Goal: Transaction & Acquisition: Purchase product/service

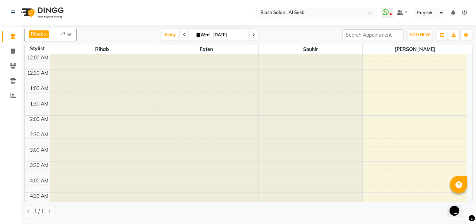
scroll to position [488, 0]
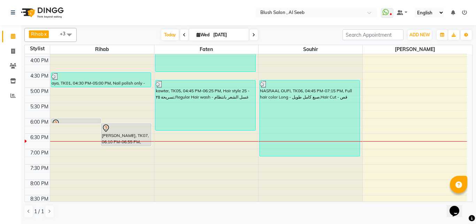
click at [101, 133] on div "[PERSON_NAME], TK07, 06:10 PM-06:55 PM, Blowdry - long - استشوار - طويل" at bounding box center [126, 134] width 50 height 22
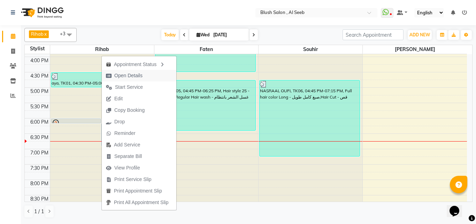
click at [142, 77] on span "Open Details" at bounding box center [128, 75] width 28 height 7
select select "7"
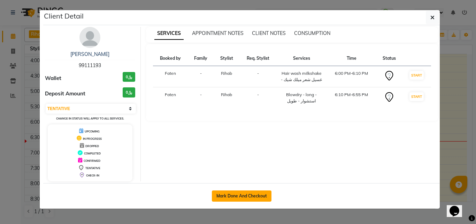
click at [231, 199] on button "Mark Done And Checkout" at bounding box center [242, 195] width 60 height 11
select select "service"
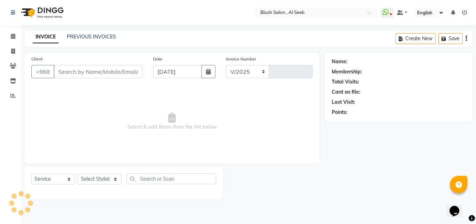
select select "5589"
type input "0813"
type input "99****93"
select select "38037"
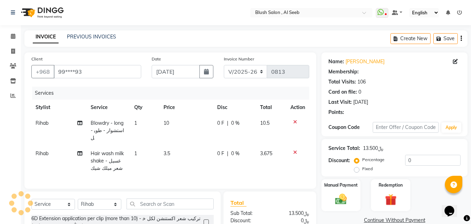
select select "1: Object"
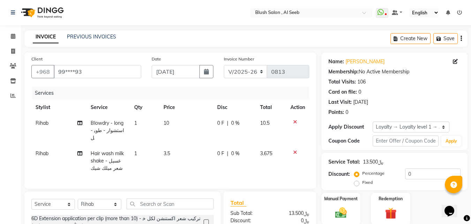
click at [295, 124] on icon at bounding box center [295, 121] width 4 height 5
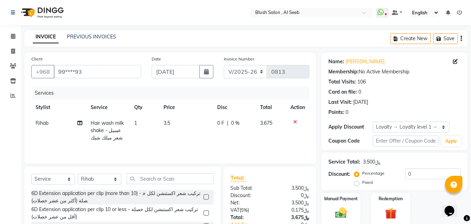
scroll to position [35, 0]
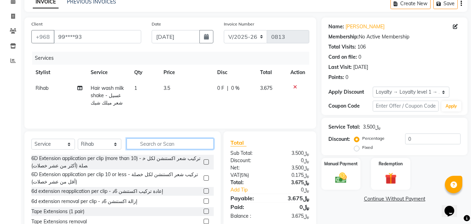
click at [191, 149] on input "text" at bounding box center [170, 143] width 87 height 11
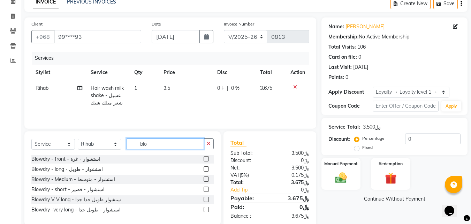
type input "blo"
click at [206, 161] on label at bounding box center [206, 158] width 5 height 5
click at [206, 161] on input "checkbox" at bounding box center [206, 159] width 5 height 5
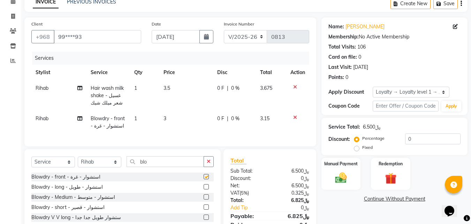
checkbox input "false"
click at [190, 167] on input "blo" at bounding box center [165, 161] width 77 height 11
type input "b"
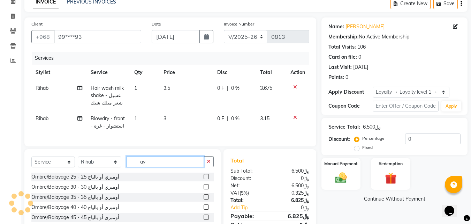
type input "a"
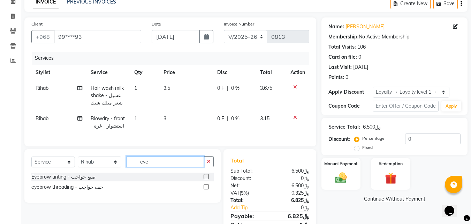
type input "eye"
click at [207, 189] on label at bounding box center [206, 186] width 5 height 5
click at [207, 189] on input "checkbox" at bounding box center [206, 186] width 5 height 5
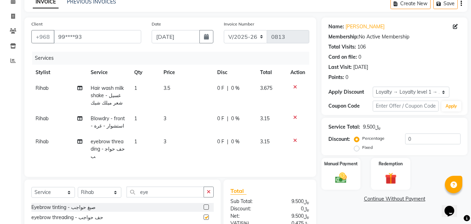
checkbox input "false"
click at [193, 197] on input "eye" at bounding box center [165, 191] width 77 height 11
type input "e"
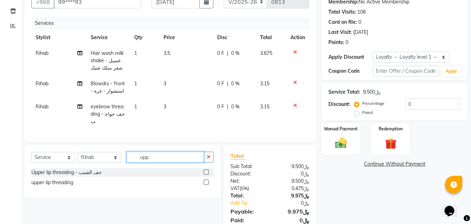
type input "upp"
click at [208, 174] on label at bounding box center [206, 171] width 5 height 5
click at [208, 174] on input "checkbox" at bounding box center [206, 172] width 5 height 5
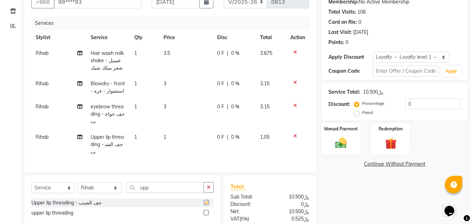
checkbox input "false"
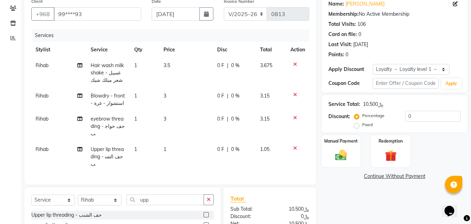
scroll to position [127, 0]
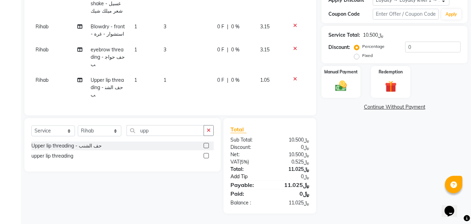
click at [239, 174] on link "Add Tip" at bounding box center [251, 176] width 52 height 7
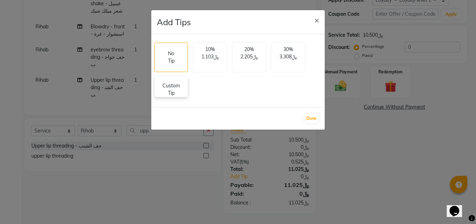
click at [183, 88] on p "Custom Tip" at bounding box center [171, 89] width 24 height 15
select select "38037"
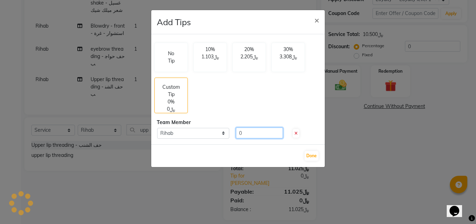
click at [259, 127] on input "0" at bounding box center [259, 132] width 47 height 11
type input "1"
click at [311, 157] on button "Done" at bounding box center [312, 156] width 14 height 10
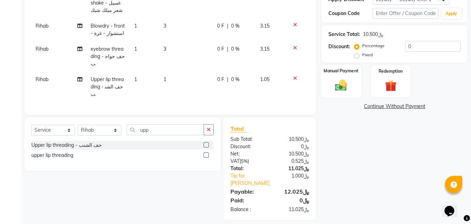
click at [342, 92] on img at bounding box center [341, 85] width 20 height 14
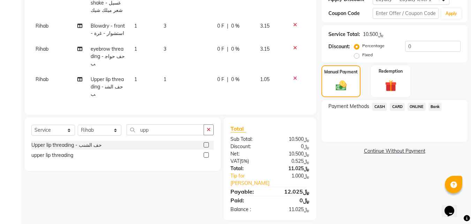
click at [400, 111] on span "CARD" at bounding box center [397, 107] width 15 height 8
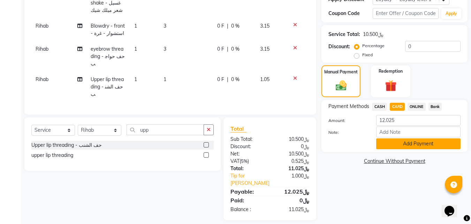
click at [404, 149] on button "Add Payment" at bounding box center [418, 143] width 84 height 11
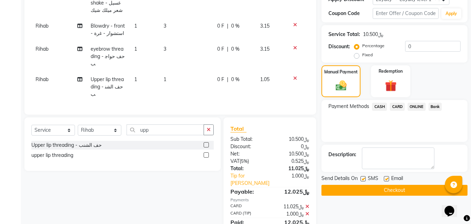
click at [398, 195] on button "Checkout" at bounding box center [395, 189] width 146 height 11
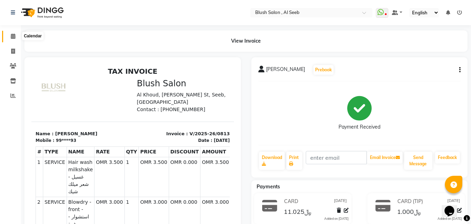
click at [17, 34] on span at bounding box center [13, 36] width 12 height 8
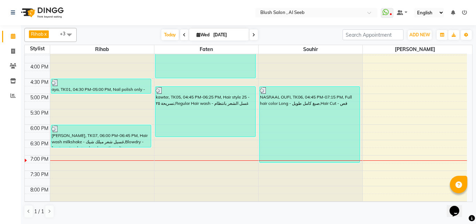
scroll to position [533, 0]
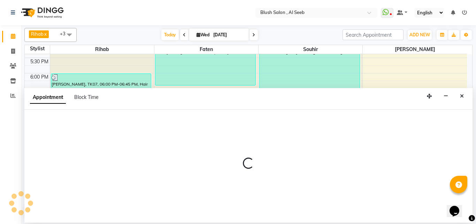
select select "38037"
select select "1155"
select select "tentative"
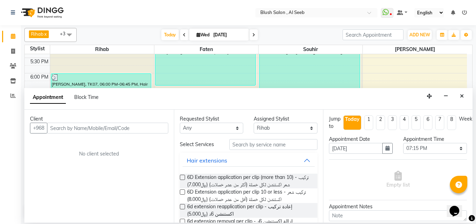
click at [143, 131] on input "text" at bounding box center [107, 127] width 121 height 11
type input "94893881"
click at [143, 131] on span "Add Client" at bounding box center [153, 128] width 23 height 6
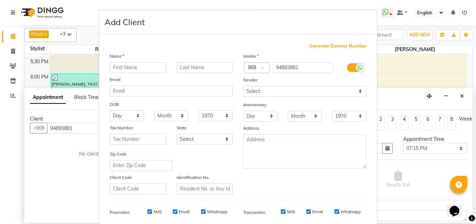
click at [138, 67] on input "text" at bounding box center [138, 67] width 56 height 11
type input "[PERSON_NAME]"
click at [179, 71] on input "text" at bounding box center [205, 67] width 56 height 11
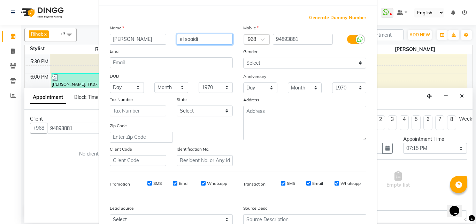
scroll to position [114, 0]
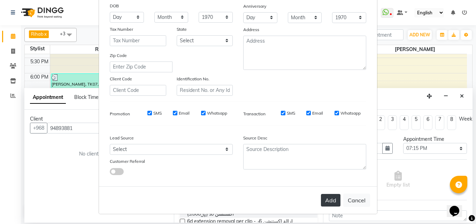
type input "el saaidi"
click at [329, 197] on button "Add" at bounding box center [331, 200] width 20 height 13
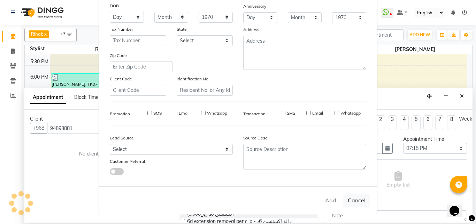
type input "94****81"
select select
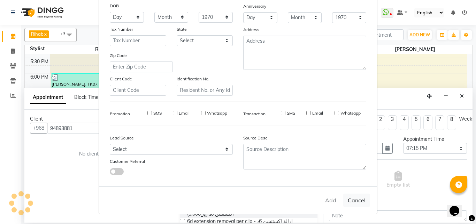
select select
checkbox input "false"
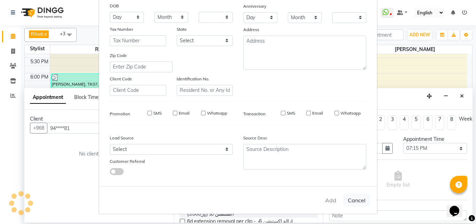
checkbox input "false"
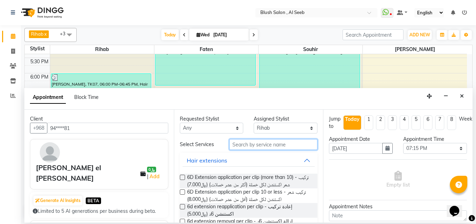
click at [240, 149] on input "text" at bounding box center [273, 144] width 89 height 11
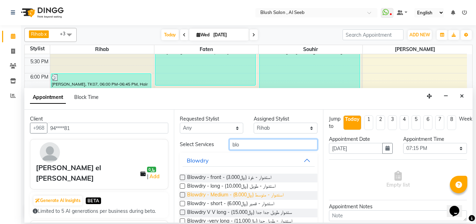
type input "blo"
click at [273, 199] on span "Blowdry - Medium - استشوار - متوسط (﷼8.000)" at bounding box center [235, 195] width 97 height 9
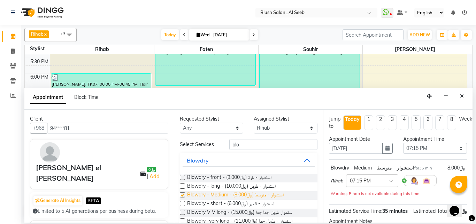
checkbox input "false"
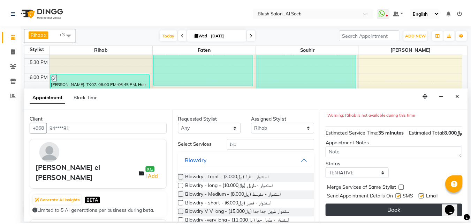
scroll to position [98, 0]
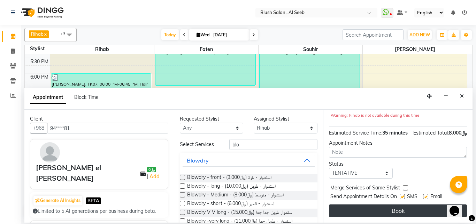
click at [381, 204] on button "Book" at bounding box center [398, 210] width 138 height 13
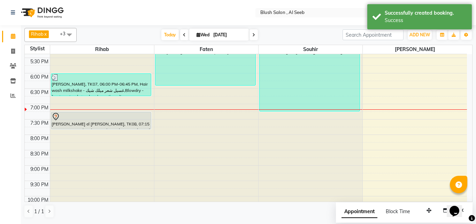
click at [101, 125] on div "[PERSON_NAME] el [PERSON_NAME], TK08, 07:15 PM-07:50 PM, Blowdry - Medium - است…" at bounding box center [101, 120] width 100 height 17
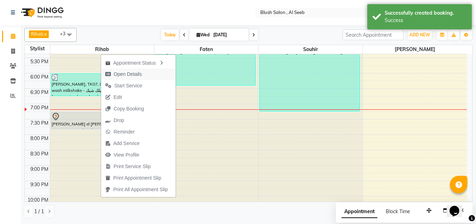
click at [133, 74] on span "Open Details" at bounding box center [128, 73] width 28 height 7
select select "7"
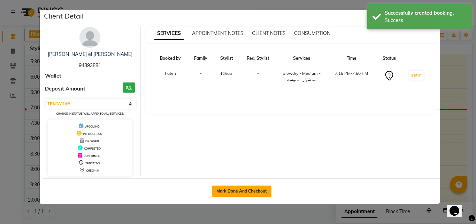
click at [253, 194] on button "Mark Done And Checkout" at bounding box center [242, 190] width 60 height 11
select select "service"
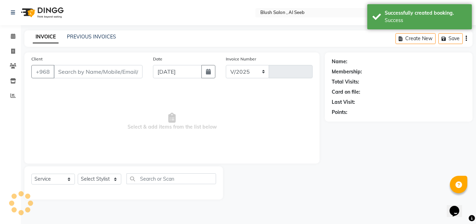
select select "5589"
type input "0814"
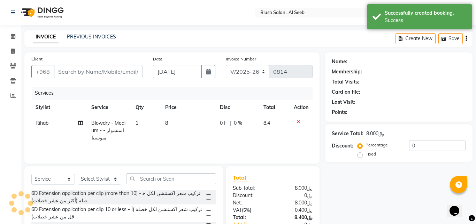
type input "94****81"
select select "38037"
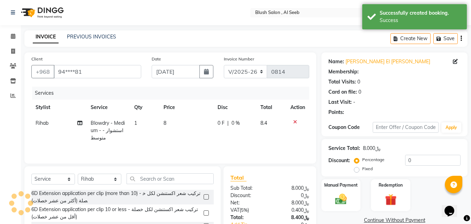
select select "1: Object"
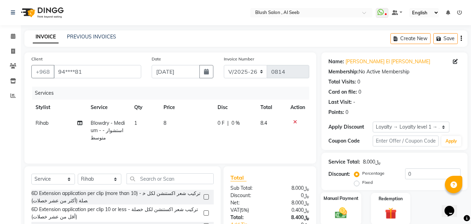
scroll to position [63, 0]
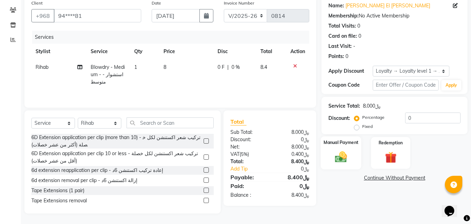
click at [327, 154] on div "Manual Payment" at bounding box center [341, 152] width 41 height 33
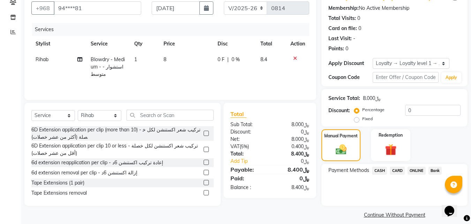
click at [405, 174] on span "CARD" at bounding box center [397, 170] width 15 height 8
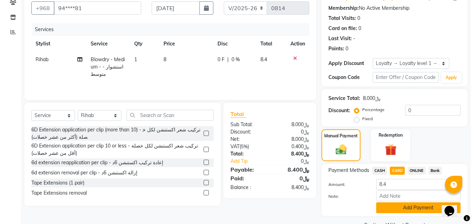
click at [420, 213] on button "Add Payment" at bounding box center [418, 207] width 84 height 11
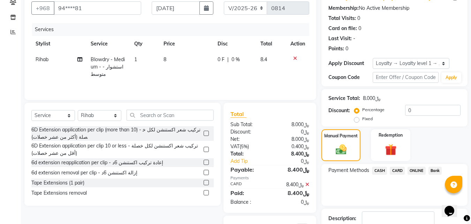
scroll to position [120, 0]
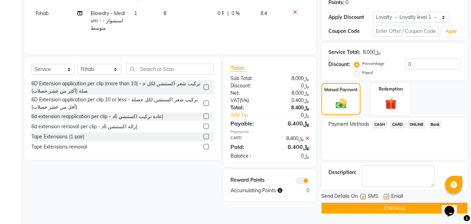
click at [393, 206] on button "Checkout" at bounding box center [395, 207] width 146 height 11
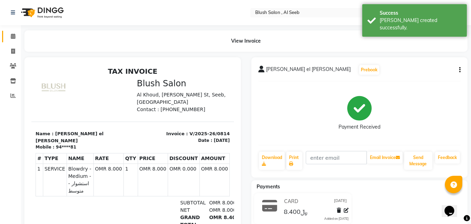
click at [13, 37] on icon at bounding box center [13, 35] width 5 height 5
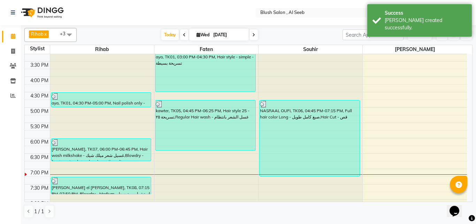
scroll to position [484, 0]
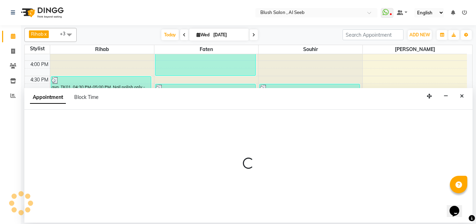
select select "38038"
select select "tentative"
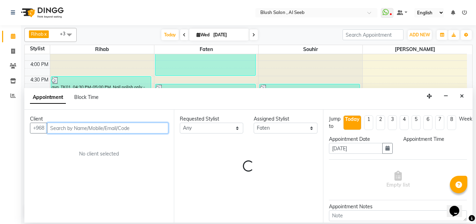
select select "1110"
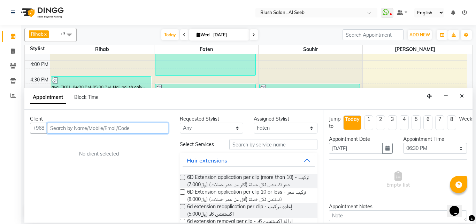
click at [139, 132] on input "text" at bounding box center [107, 127] width 121 height 11
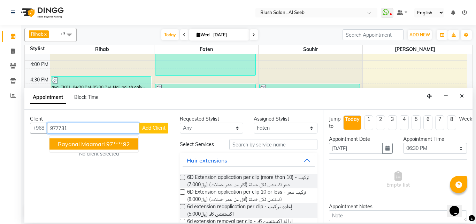
click at [130, 146] on ngb-highlight "97****92" at bounding box center [118, 143] width 24 height 7
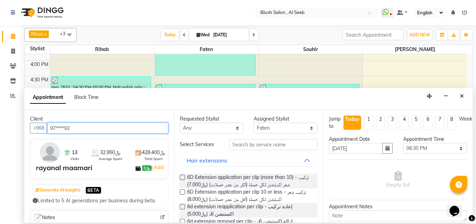
type input "97****92"
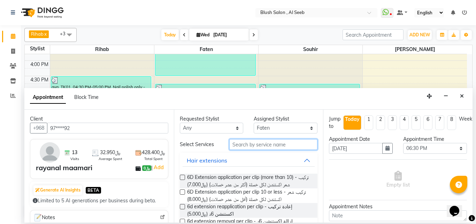
click at [248, 149] on input "text" at bounding box center [273, 144] width 89 height 11
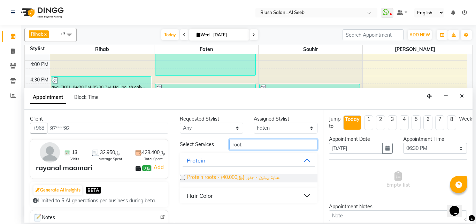
type input "root"
click at [259, 182] on span "Protein roots - عناية بروتين - جذور (﷼40.000)" at bounding box center [233, 177] width 92 height 9
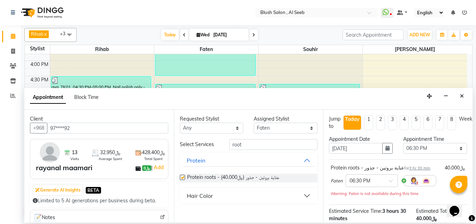
checkbox input "false"
click at [311, 130] on select "Select [PERSON_NAME] [PERSON_NAME] [PERSON_NAME] Souhir" at bounding box center [286, 127] width 64 height 11
select select "38037"
click at [254, 125] on select "Select [PERSON_NAME] [PERSON_NAME] [PERSON_NAME] Souhir" at bounding box center [286, 127] width 64 height 11
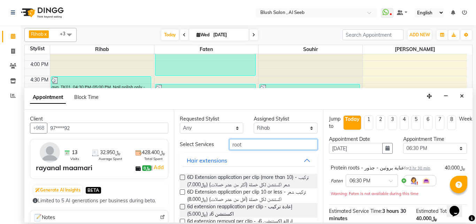
click at [264, 147] on input "root" at bounding box center [273, 144] width 89 height 11
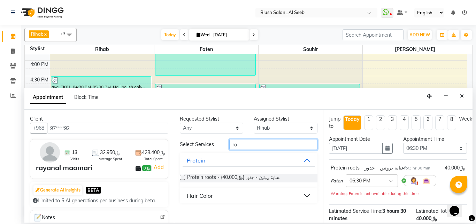
type input "r"
type input "trim"
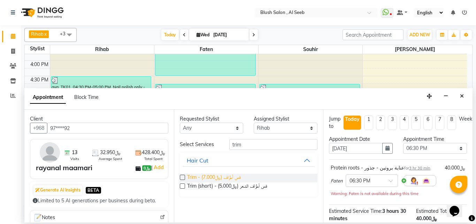
click at [231, 182] on span "Trim - قص أطراف (﷼7.000)" at bounding box center [214, 177] width 54 height 9
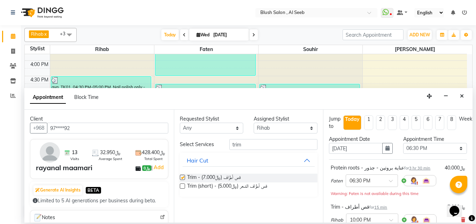
checkbox input "false"
click at [251, 191] on span "Trim (short) - قص أطراف الشعر (﷼5.000)" at bounding box center [227, 186] width 80 height 9
checkbox input "false"
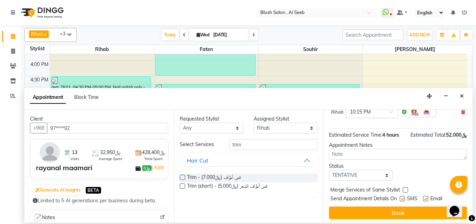
scroll to position [155, 0]
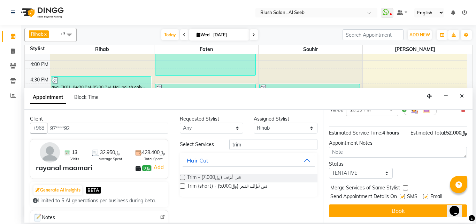
click at [378, 206] on button "Book" at bounding box center [398, 210] width 138 height 13
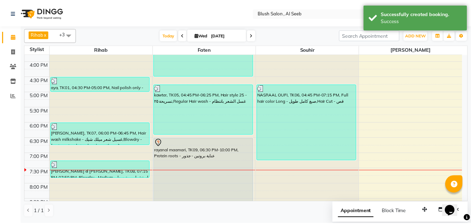
scroll to position [589, 0]
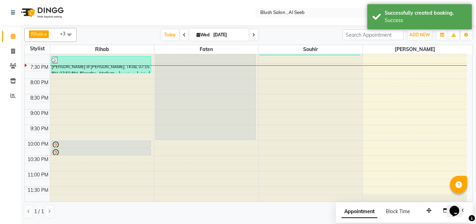
click at [95, 150] on div at bounding box center [101, 153] width 99 height 8
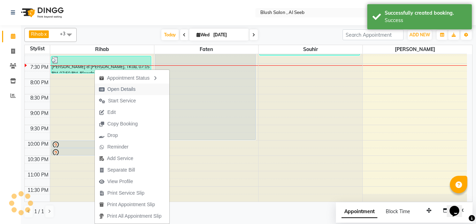
click at [125, 92] on span "Open Details" at bounding box center [121, 88] width 28 height 7
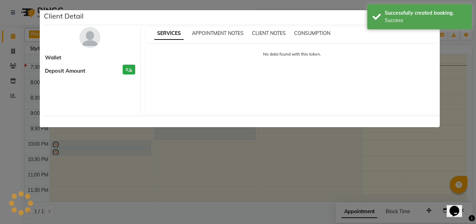
select select "7"
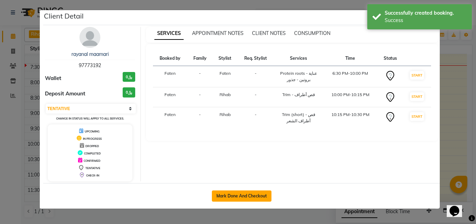
click at [235, 198] on button "Mark Done And Checkout" at bounding box center [242, 195] width 60 height 11
select select "service"
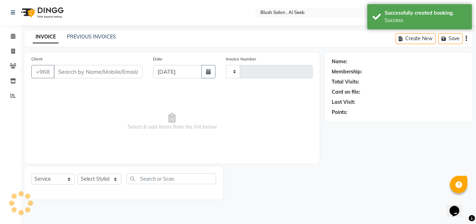
type input "0815"
select select "5589"
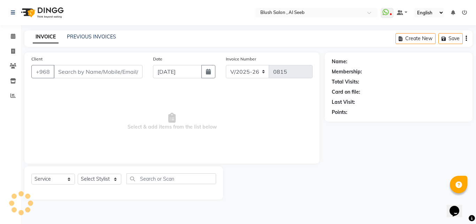
type input "97****92"
select select "38038"
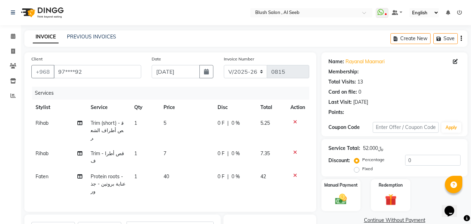
select select "1: Object"
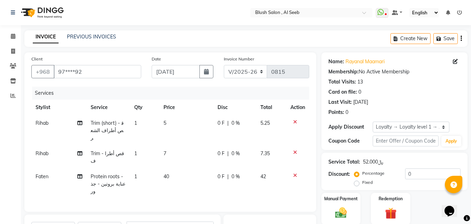
click at [293, 150] on icon at bounding box center [295, 152] width 4 height 5
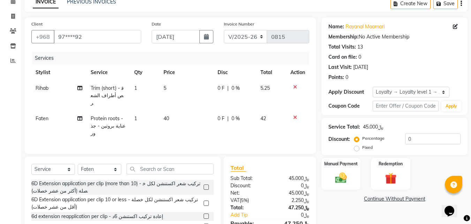
scroll to position [80, 0]
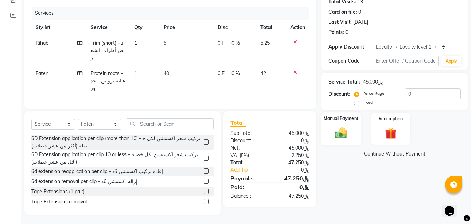
click at [341, 121] on label "Manual Payment" at bounding box center [341, 118] width 35 height 7
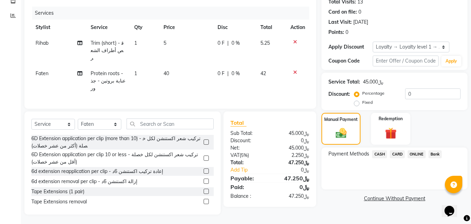
click at [398, 158] on span "CARD" at bounding box center [397, 154] width 15 height 8
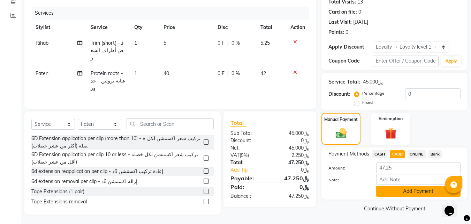
click at [397, 187] on button "Add Payment" at bounding box center [418, 191] width 84 height 11
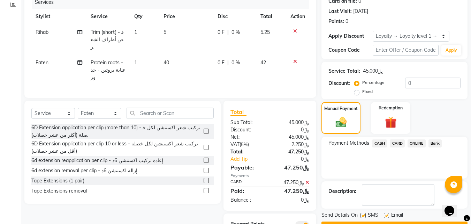
scroll to position [130, 0]
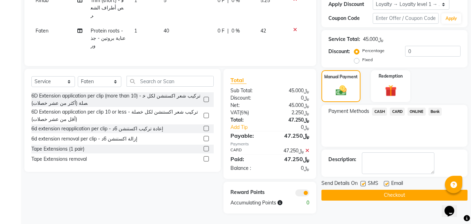
click at [360, 197] on button "Checkout" at bounding box center [395, 194] width 146 height 11
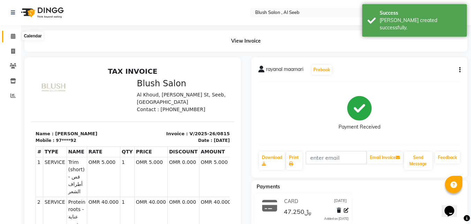
click at [13, 39] on span at bounding box center [13, 36] width 12 height 8
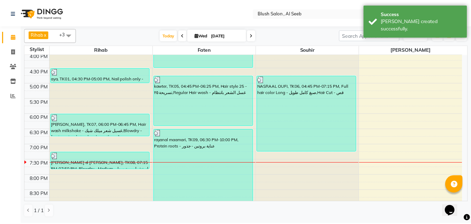
scroll to position [498, 0]
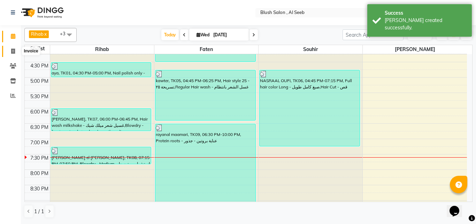
click at [15, 53] on icon at bounding box center [13, 50] width 4 height 5
select select "service"
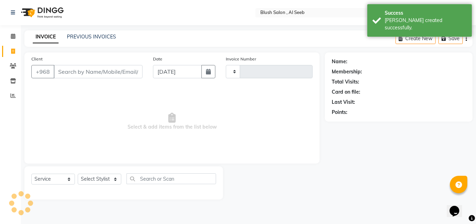
type input "0816"
select select "5589"
click at [103, 37] on link "PREVIOUS INVOICES" at bounding box center [91, 36] width 49 height 6
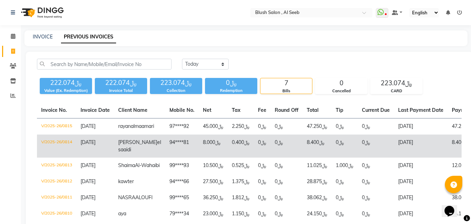
scroll to position [35, 0]
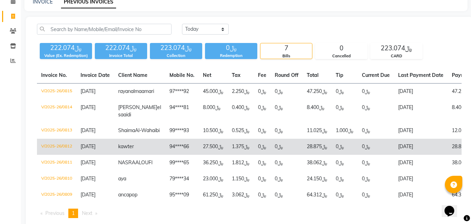
click at [407, 155] on td "[DATE]" at bounding box center [421, 146] width 54 height 16
